Goal: Transaction & Acquisition: Purchase product/service

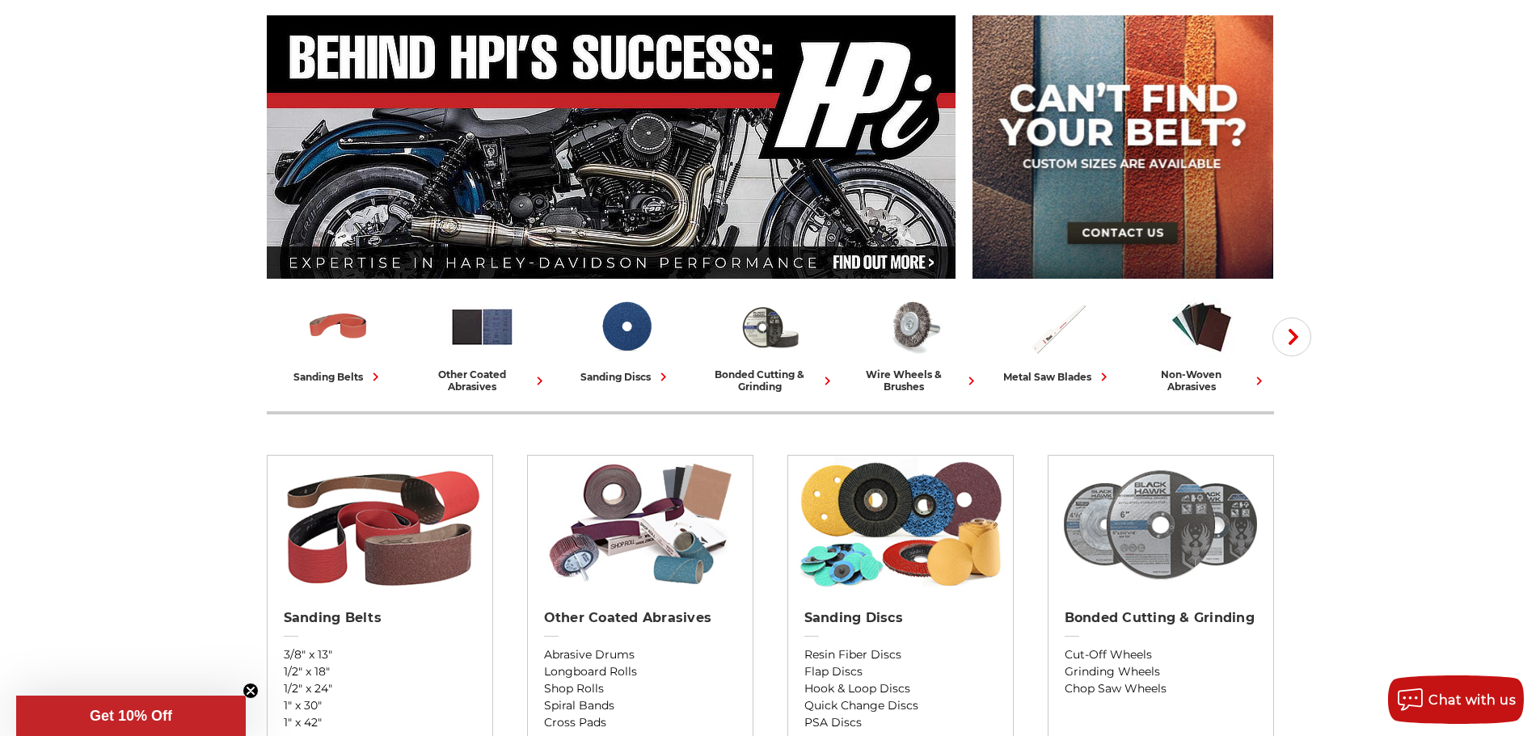
scroll to position [242, 0]
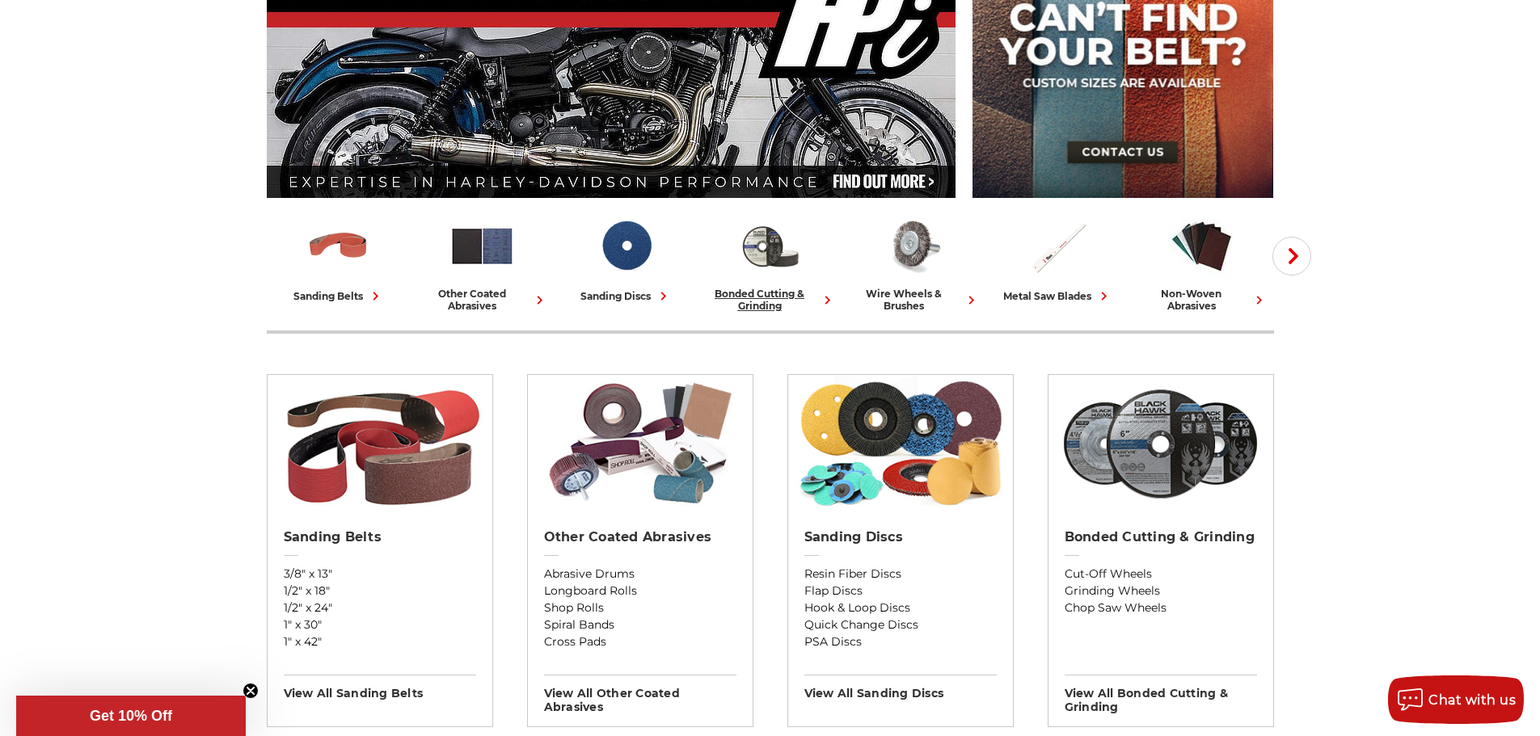
click at [769, 285] on link "bonded cutting & grinding" at bounding box center [770, 262] width 131 height 99
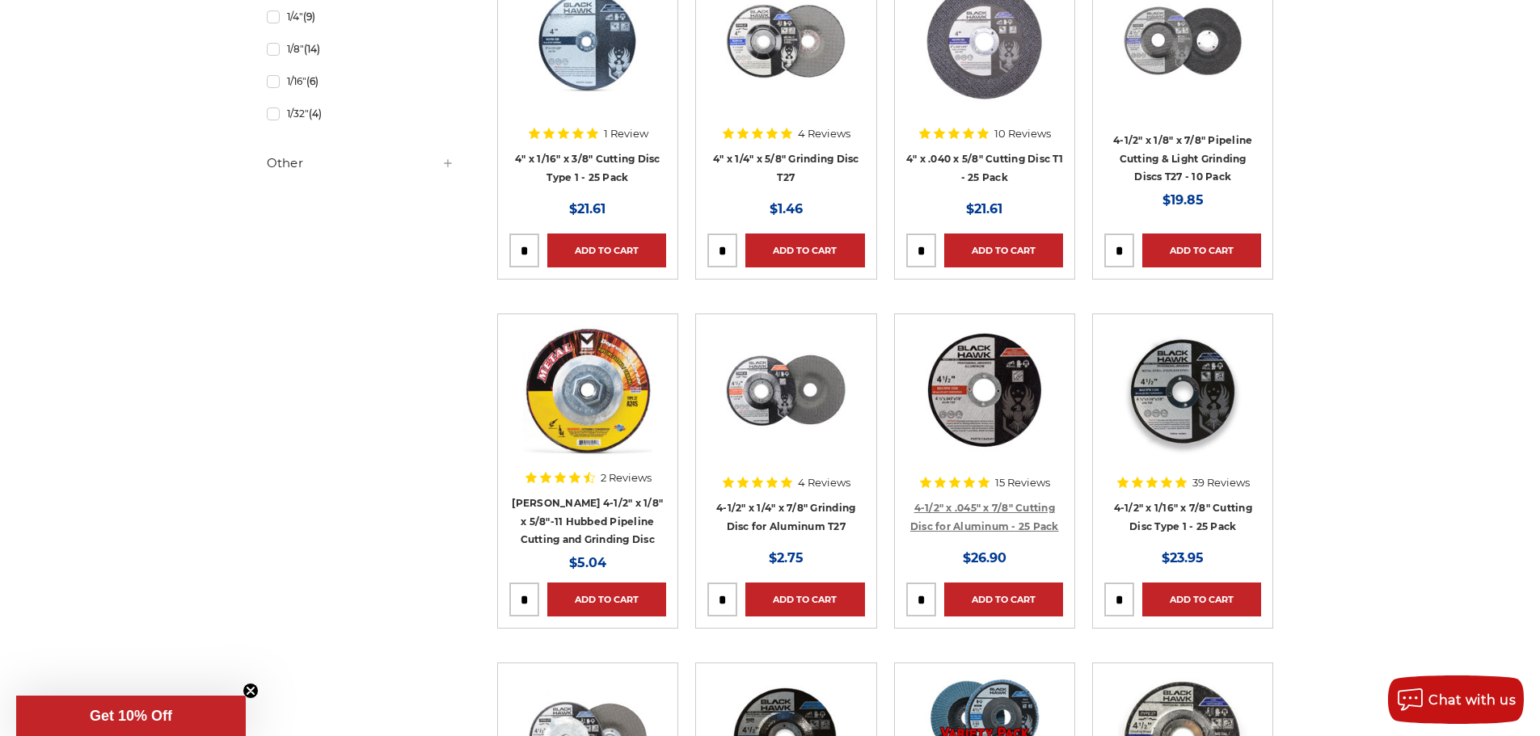
scroll to position [1212, 0]
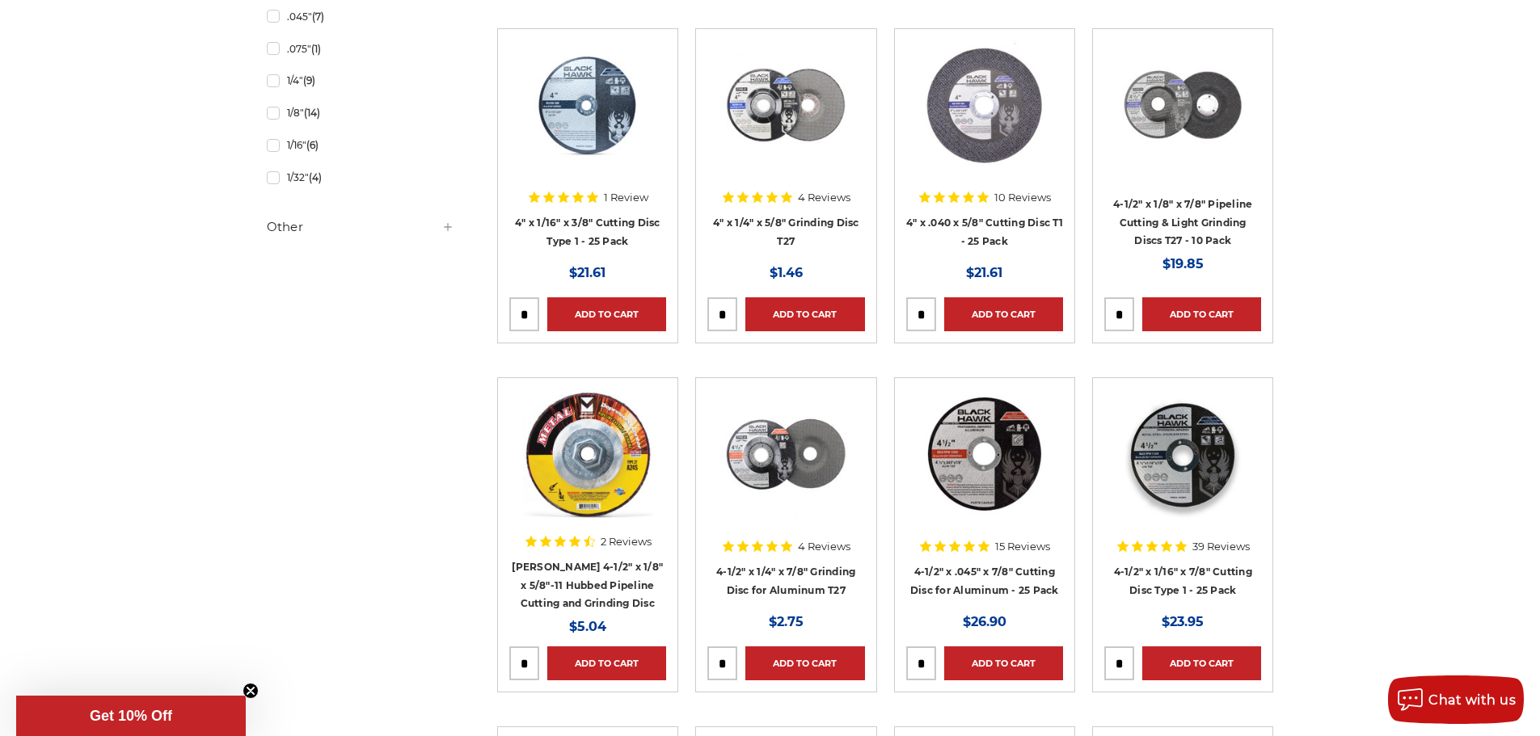
click at [582, 195] on div at bounding box center [587, 118] width 157 height 157
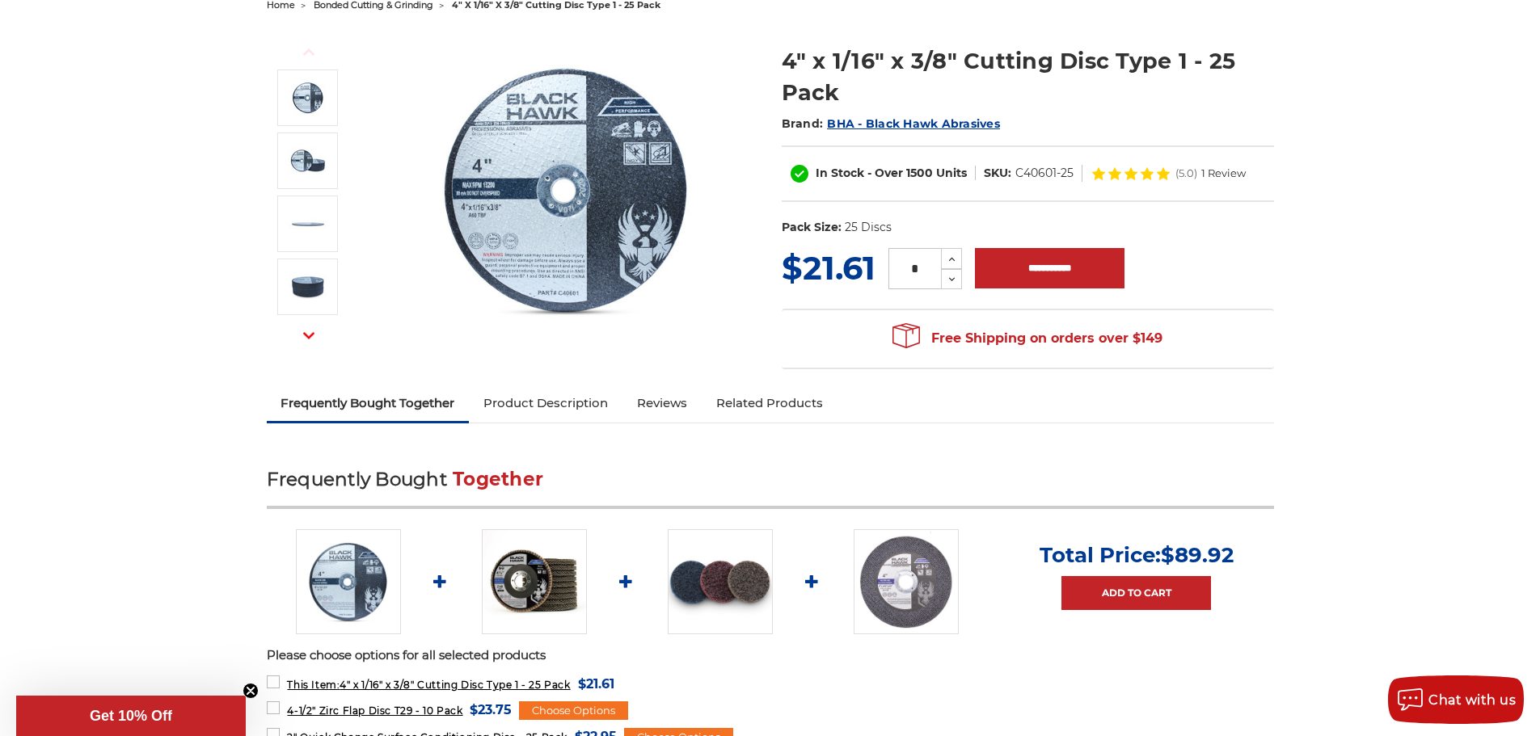
scroll to position [162, 0]
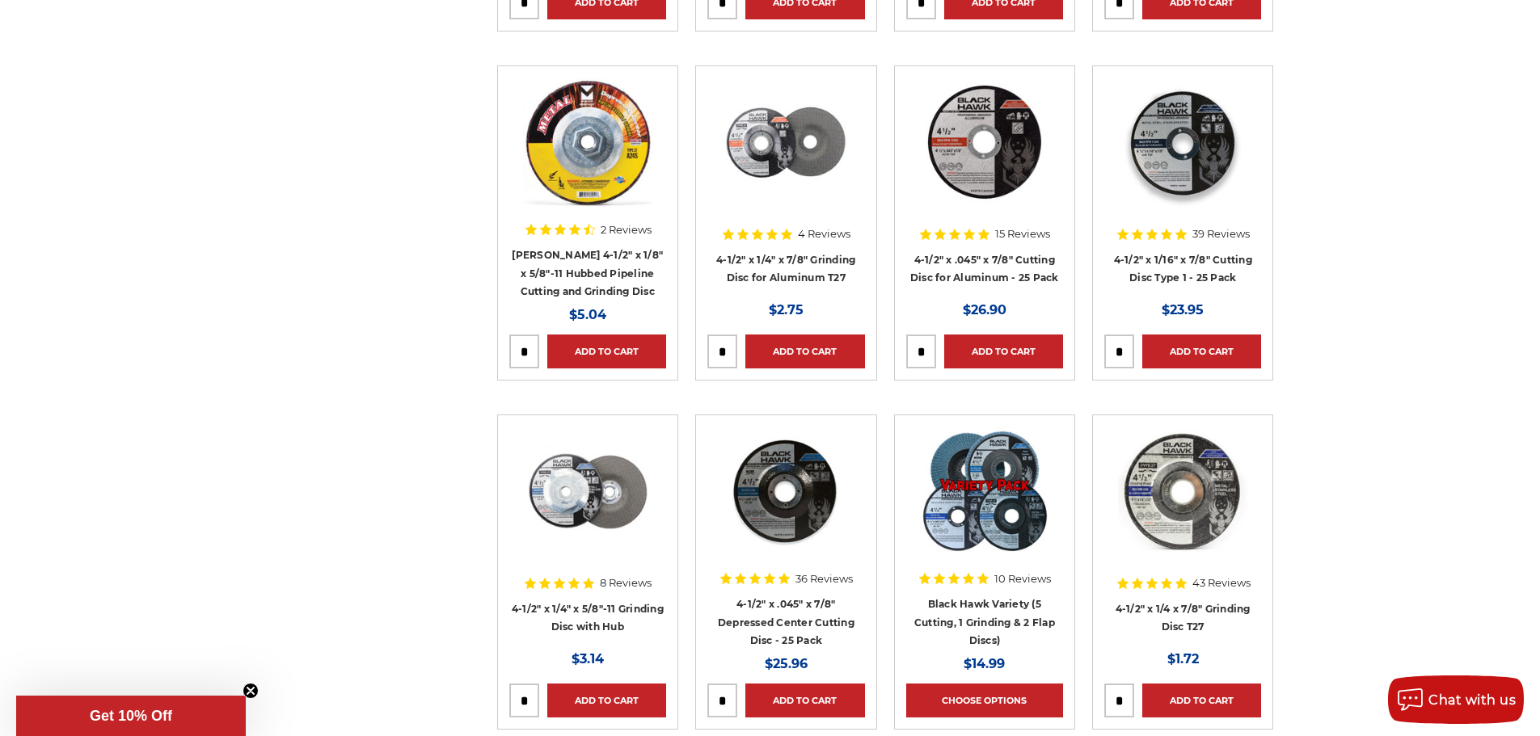
scroll to position [1536, 0]
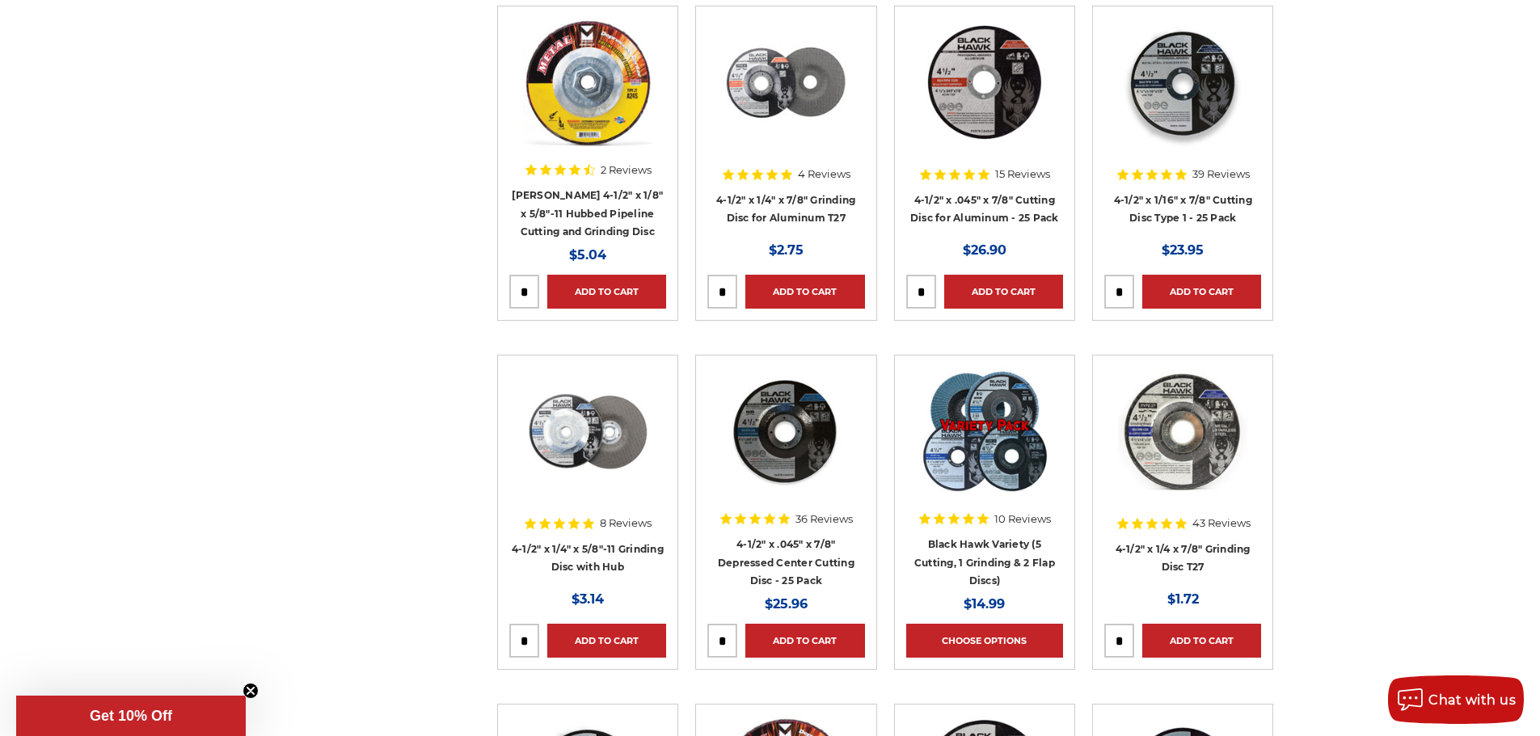
click at [1187, 86] on img at bounding box center [1182, 82] width 129 height 129
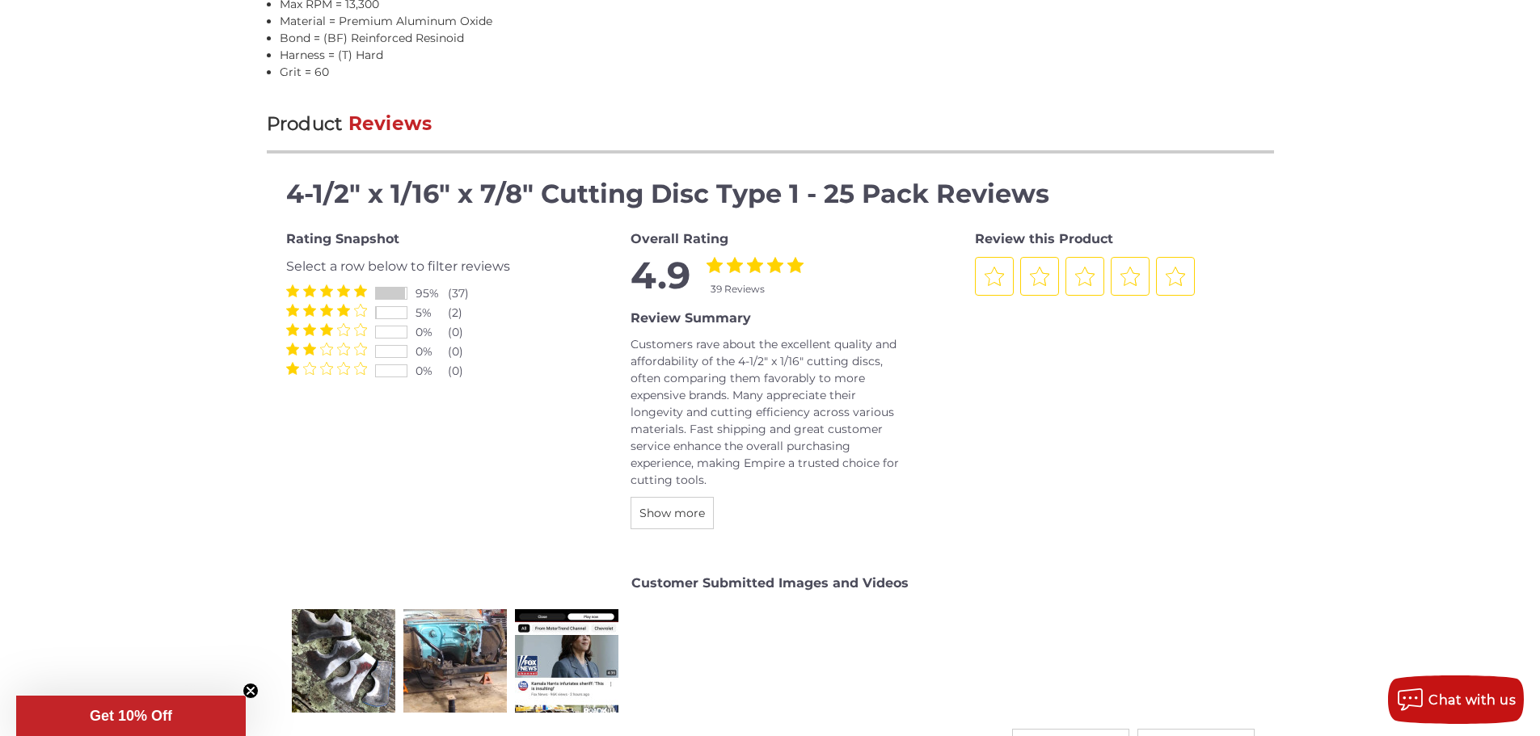
scroll to position [1697, 0]
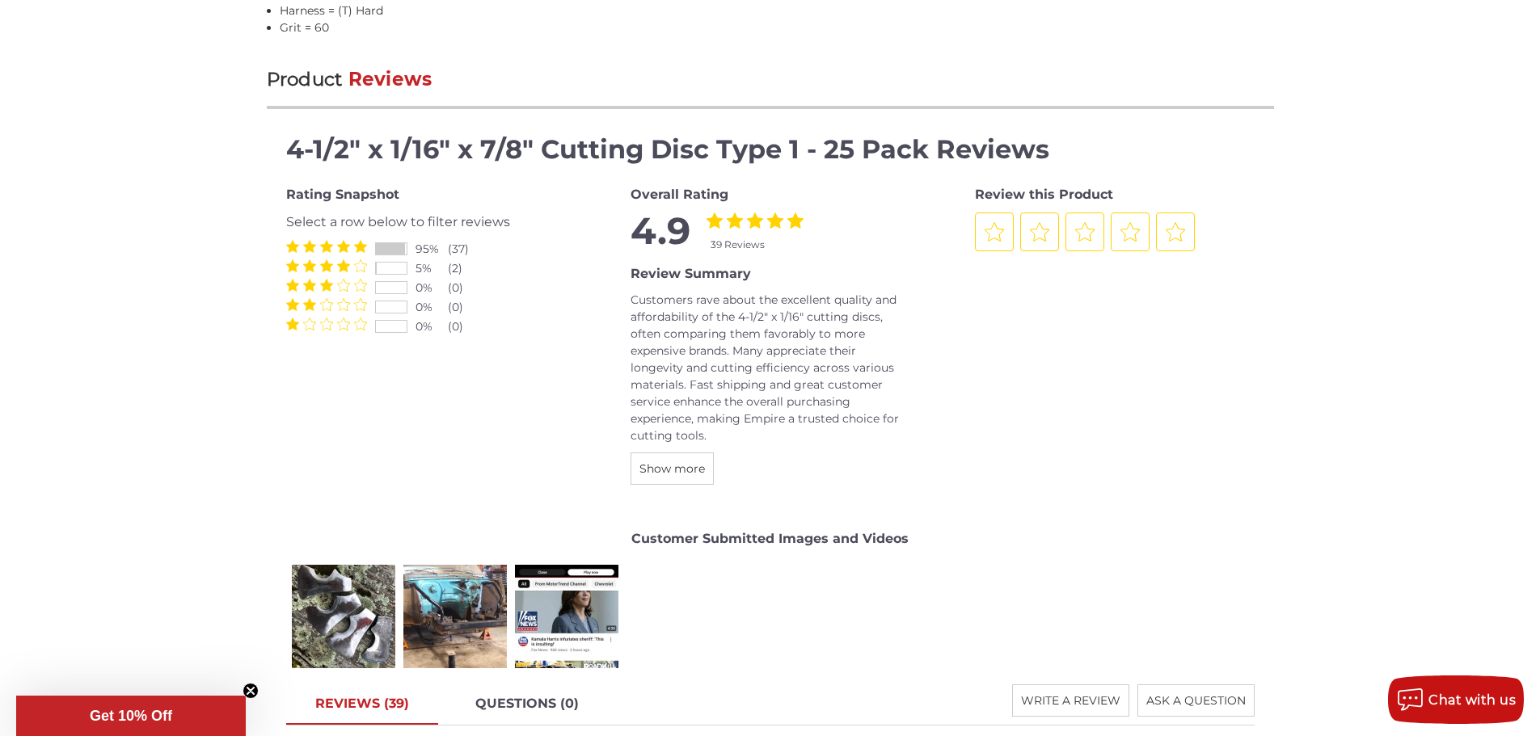
click at [301, 327] on span at bounding box center [326, 324] width 81 height 13
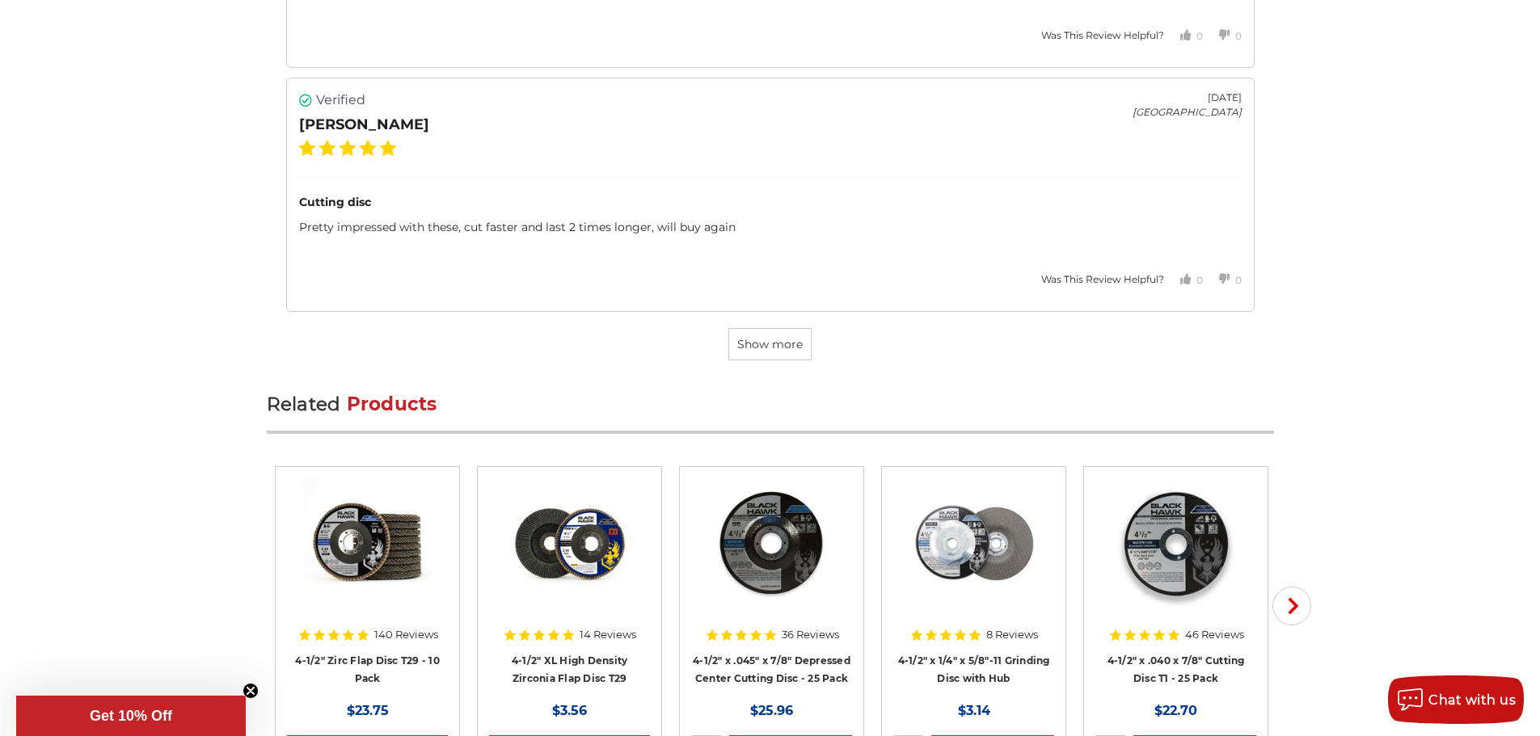
scroll to position [4769, 0]
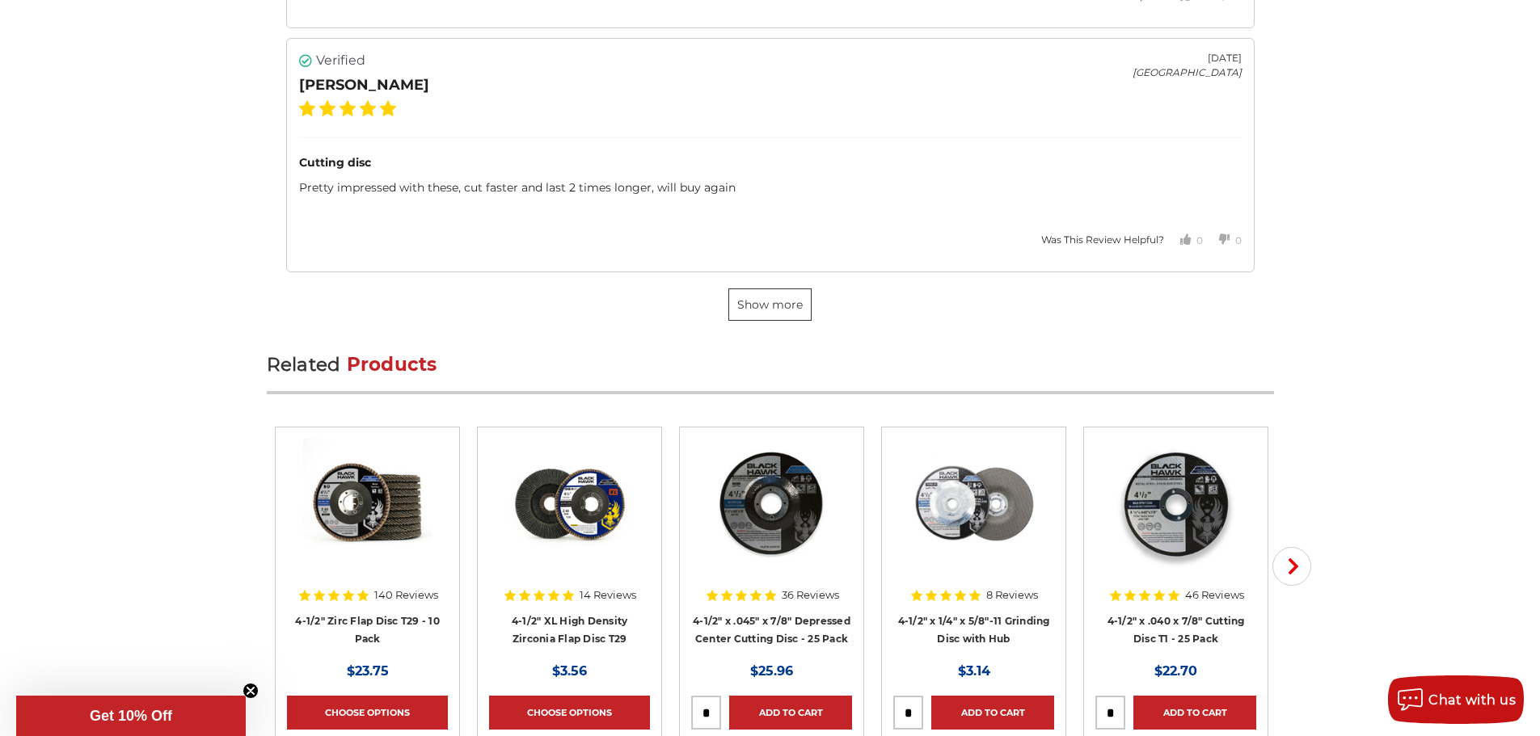
click at [763, 303] on span "Show more" at bounding box center [769, 304] width 65 height 15
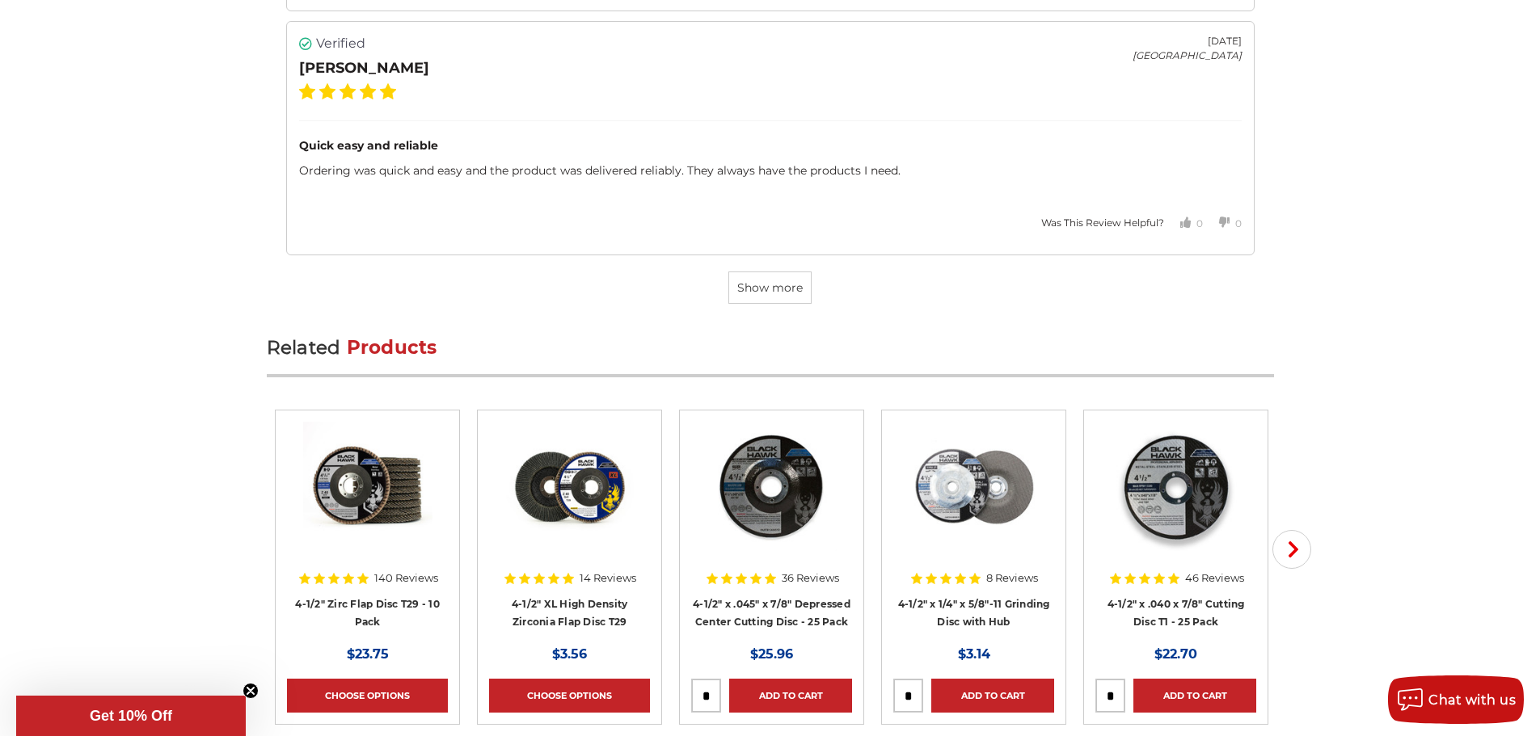
scroll to position [7275, 0]
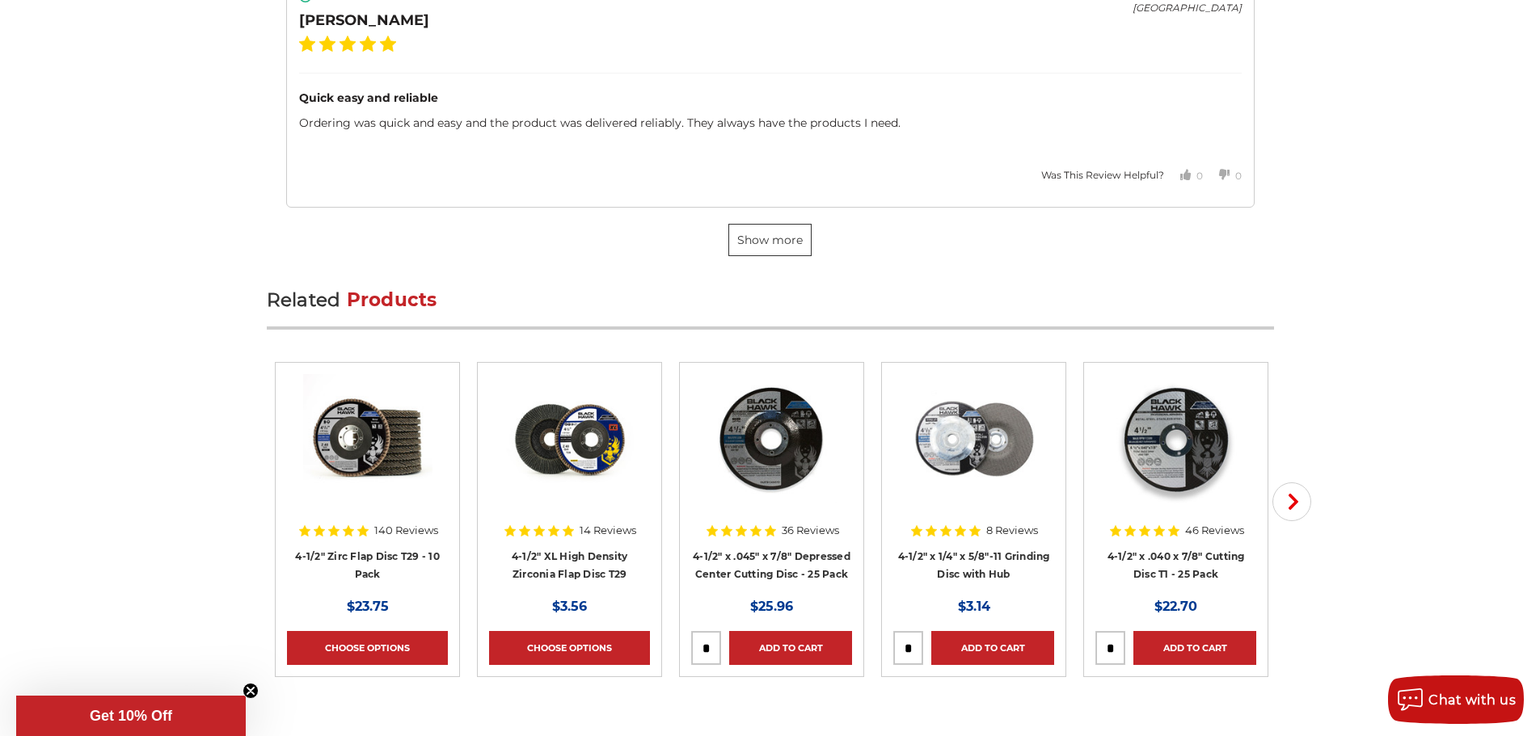
click at [782, 240] on span "Show more" at bounding box center [769, 240] width 65 height 15
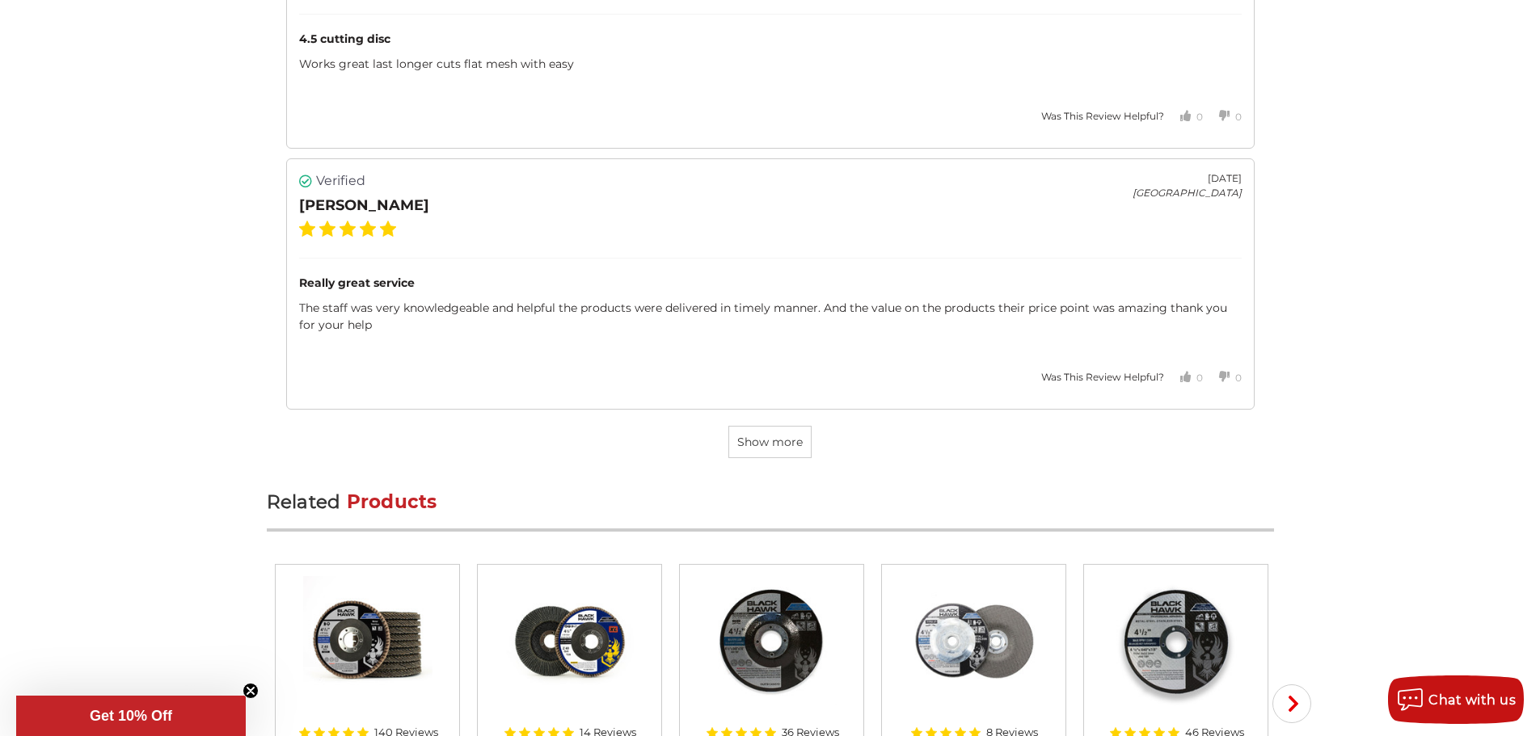
scroll to position [9619, 0]
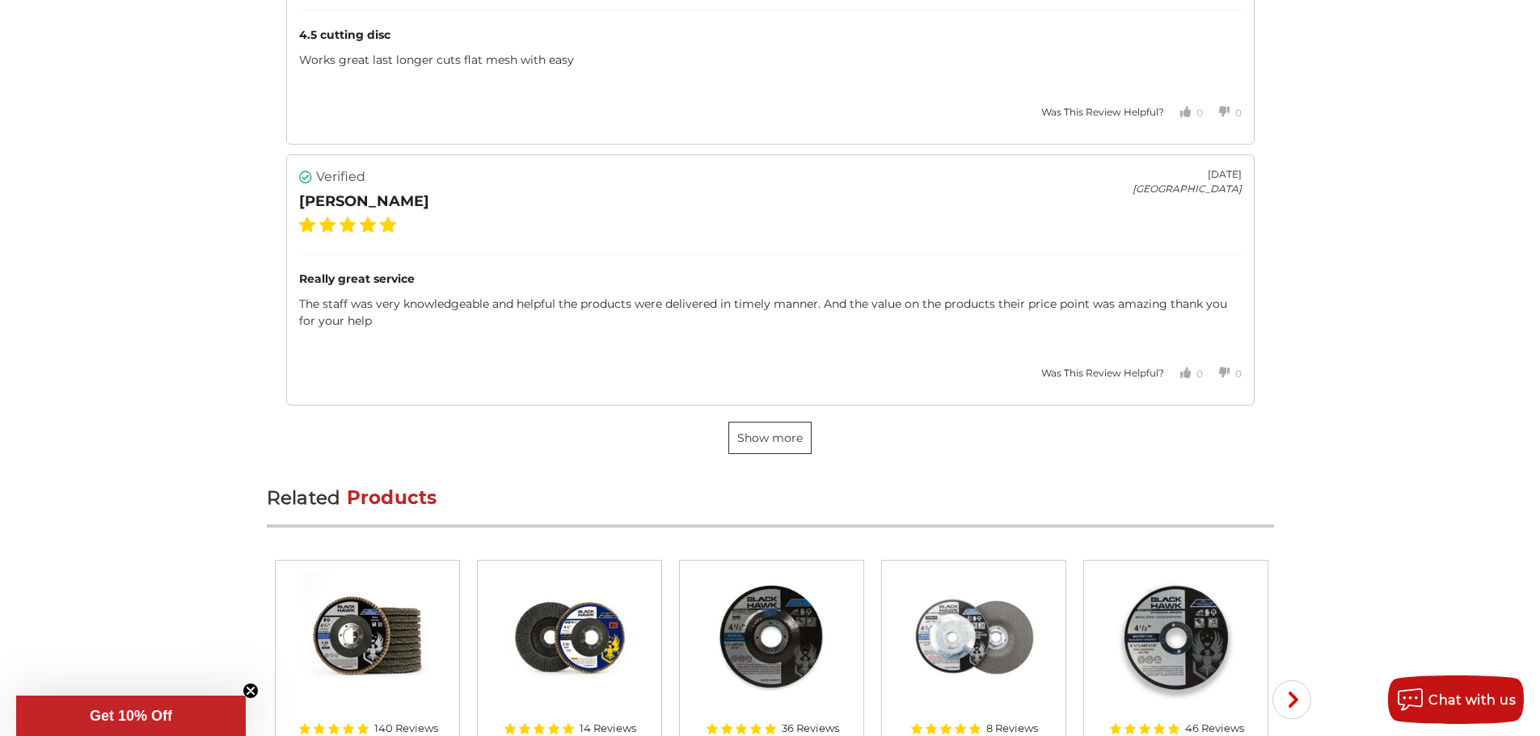
click at [770, 440] on span "Show more" at bounding box center [769, 438] width 65 height 15
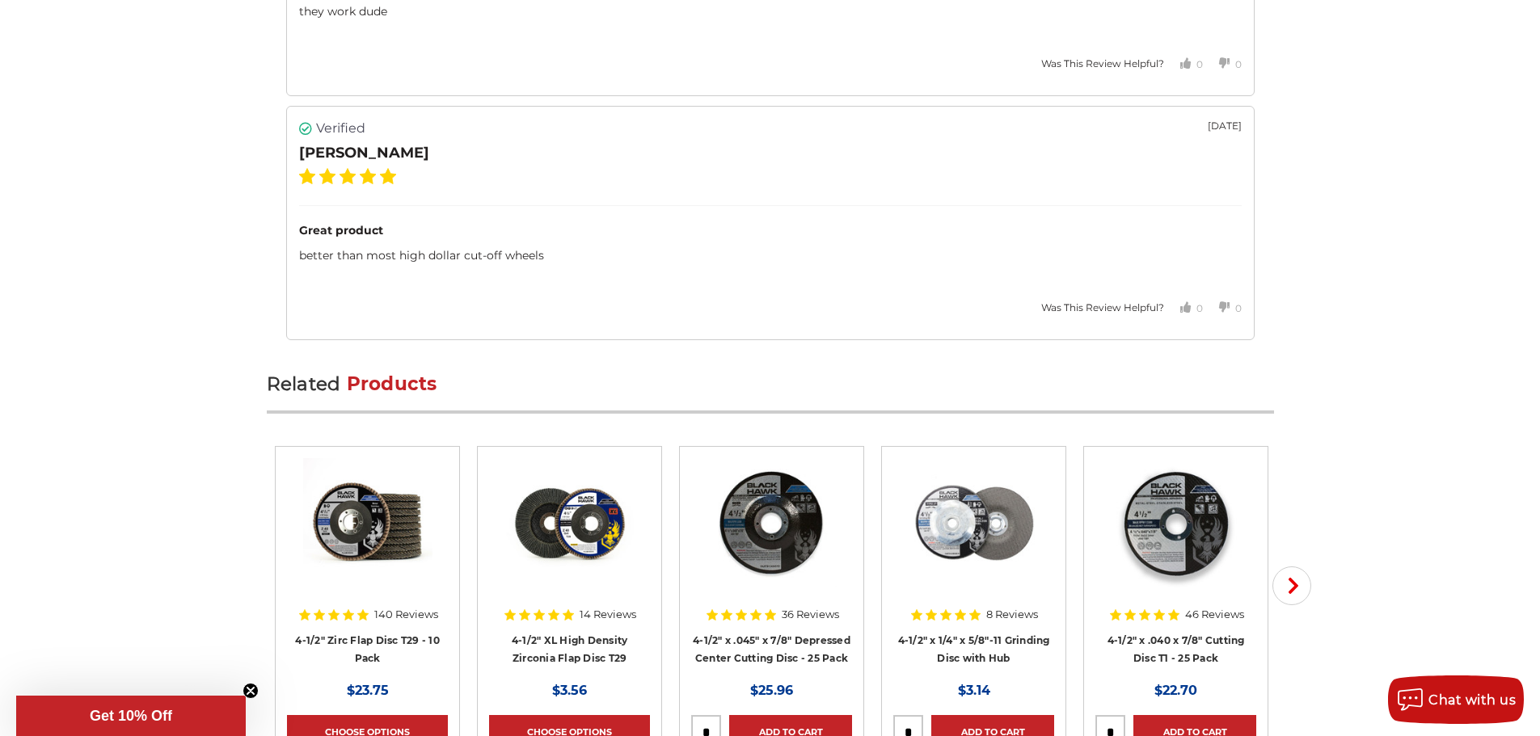
scroll to position [11954, 0]
